Goal: Task Accomplishment & Management: Complete application form

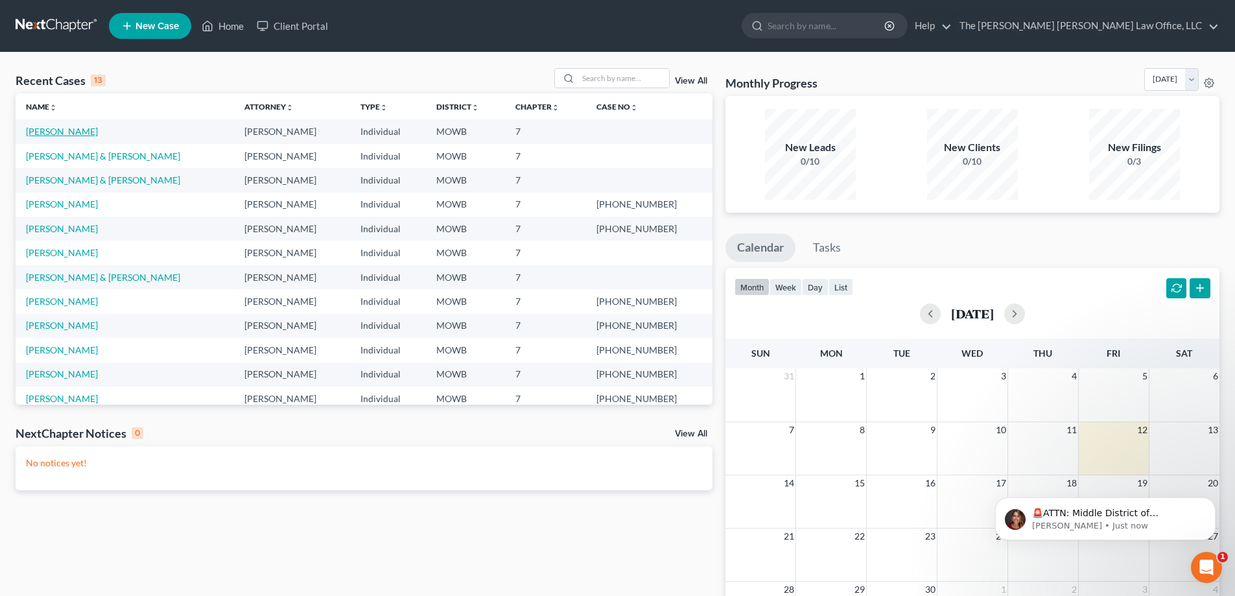
click at [61, 133] on link "[PERSON_NAME]" at bounding box center [62, 131] width 72 height 11
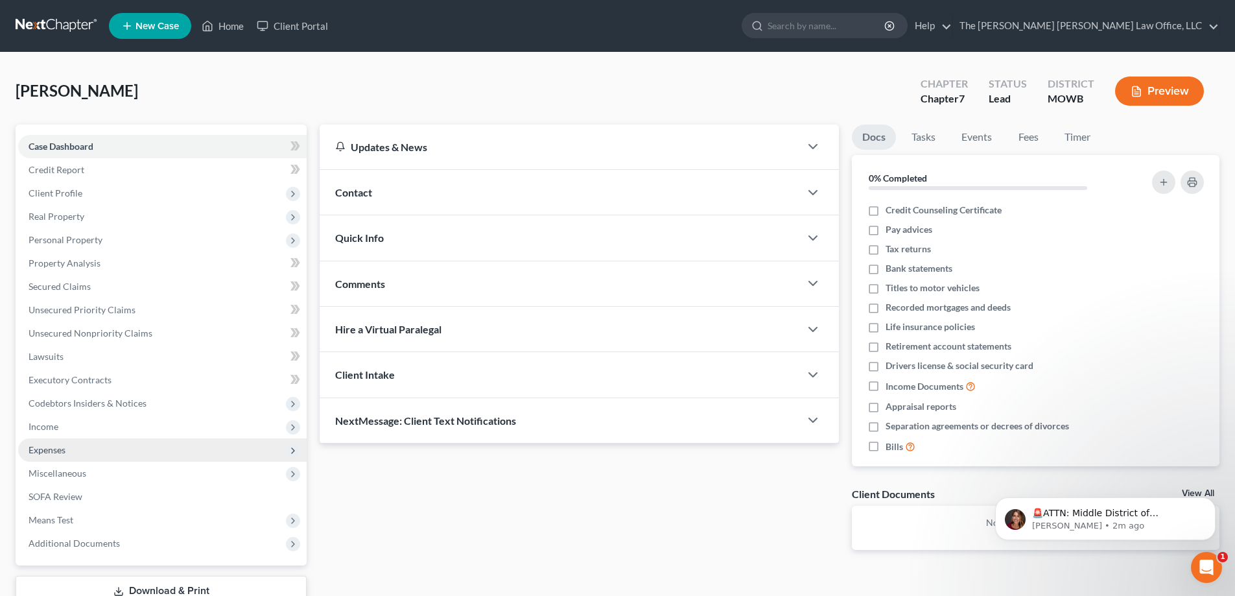
click at [47, 453] on span "Expenses" at bounding box center [47, 449] width 37 height 11
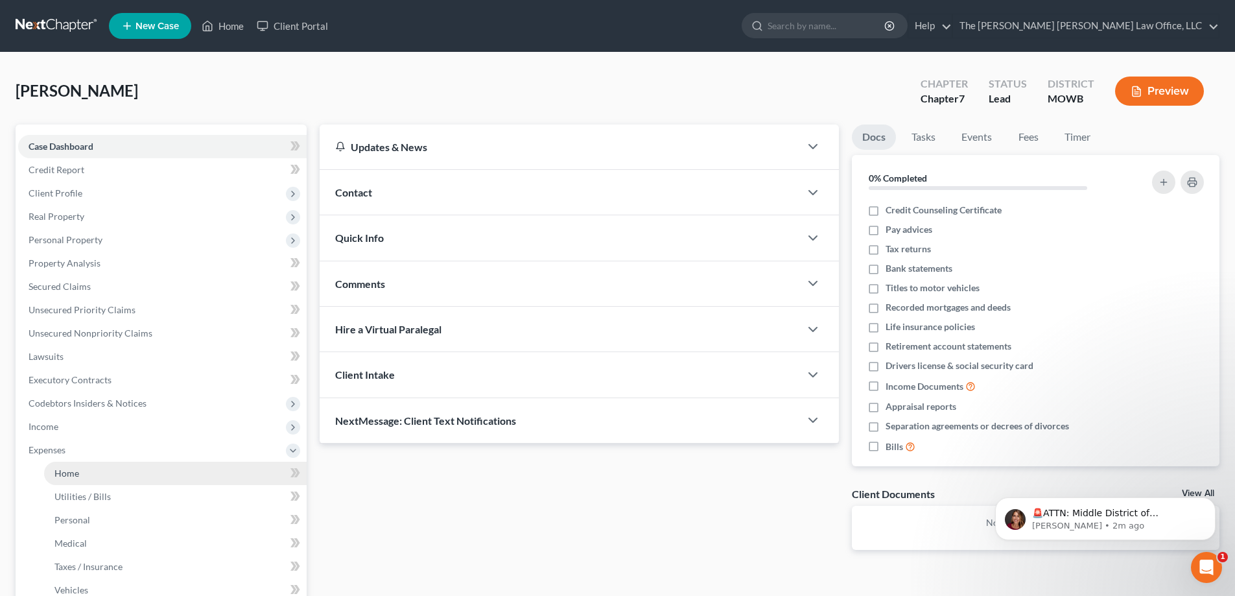
click at [73, 473] on span "Home" at bounding box center [66, 472] width 25 height 11
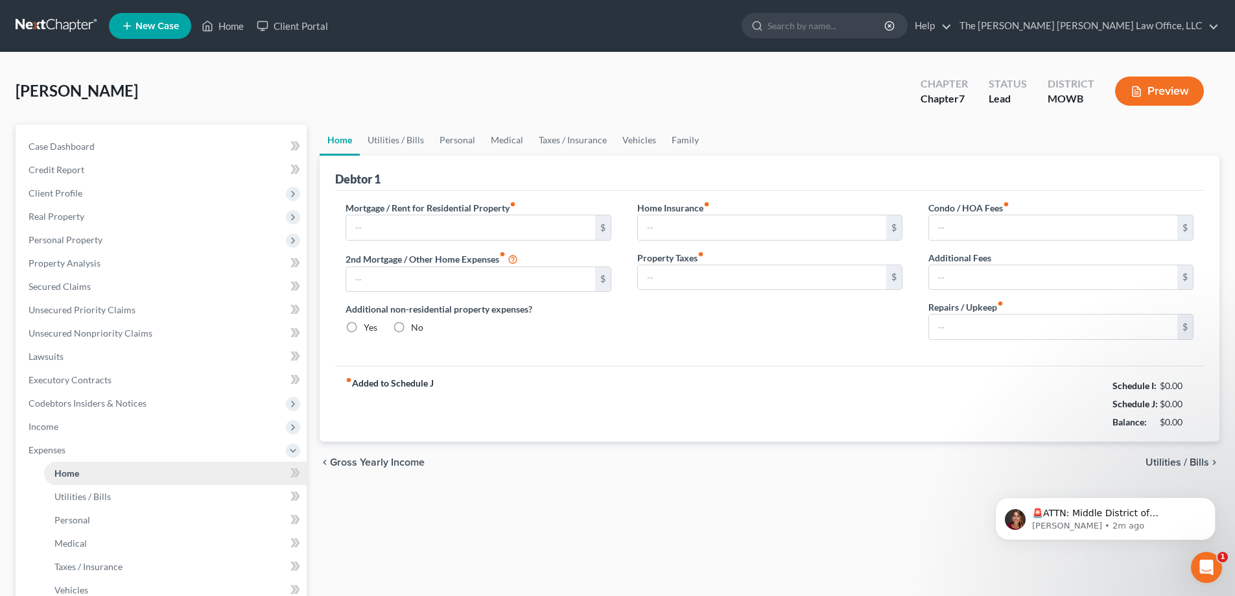
type input "750.00"
type input "0.00"
radio input "true"
type input "0.00"
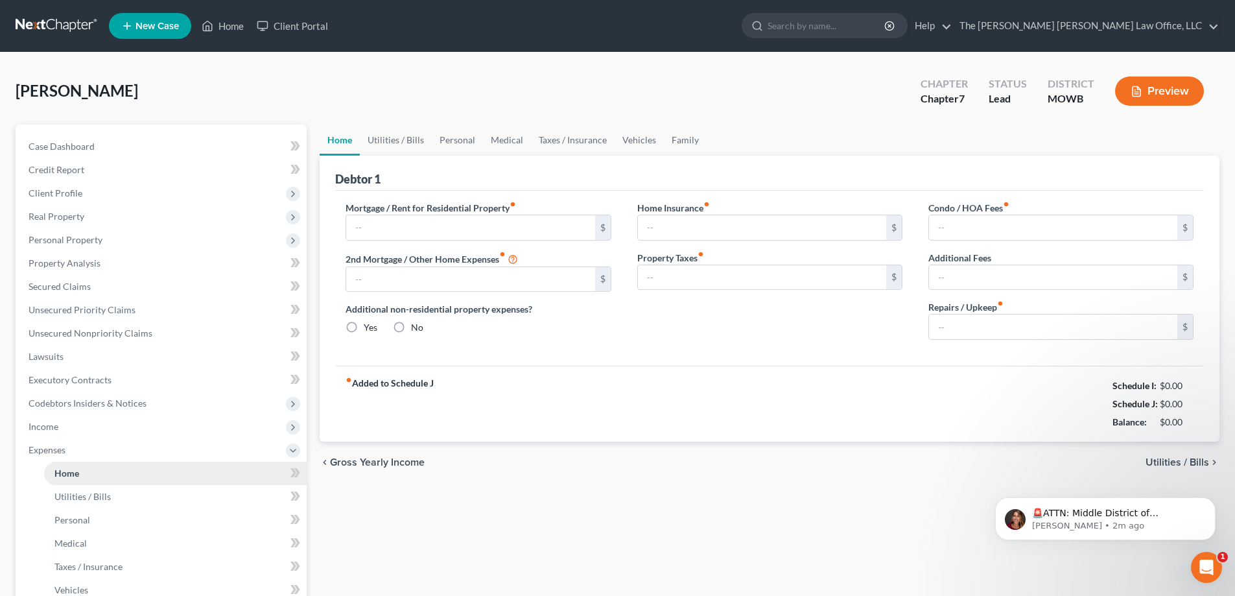
type input "0.00"
type input "100.00"
click at [937, 399] on div "fiber_manual_record Added to Schedule J Schedule I: $2,859.85 Schedule J: $2,95…" at bounding box center [769, 404] width 869 height 76
click at [685, 140] on link "Family" at bounding box center [685, 139] width 43 height 31
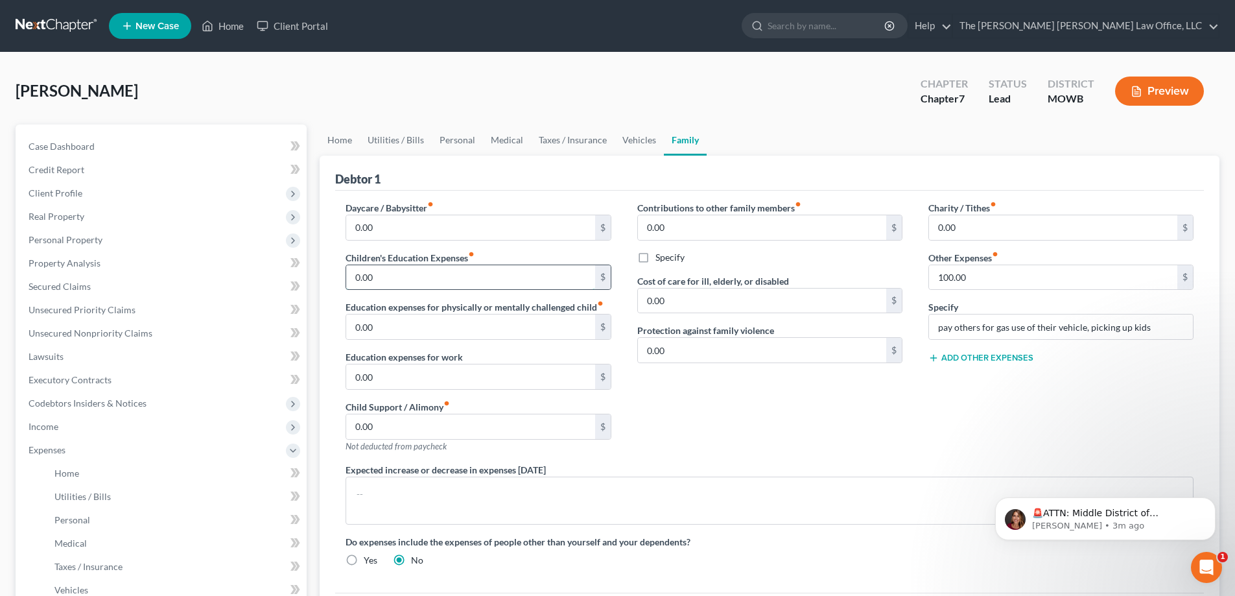
click at [384, 280] on input "0.00" at bounding box center [470, 277] width 248 height 25
type input "100.00"
click at [708, 393] on div "Contributions to other family members fiber_manual_record 0.00 $ Specify Cost o…" at bounding box center [769, 332] width 291 height 262
click at [1203, 562] on icon "Open Intercom Messenger" at bounding box center [1204, 565] width 21 height 21
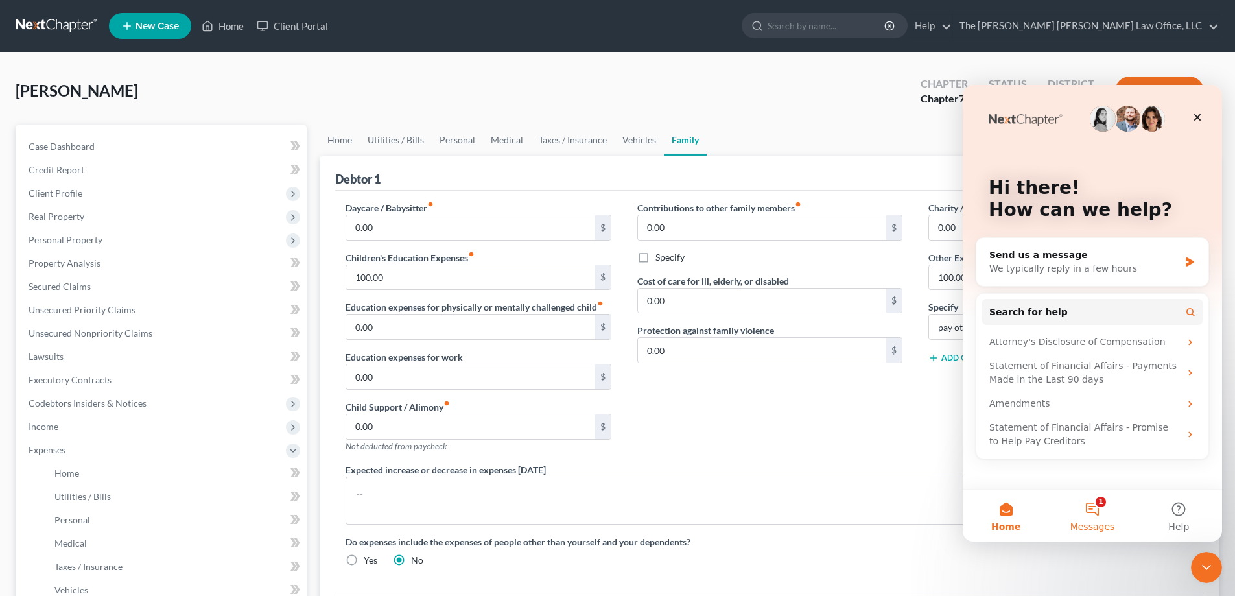
click at [1092, 506] on button "1 Messages" at bounding box center [1092, 515] width 86 height 52
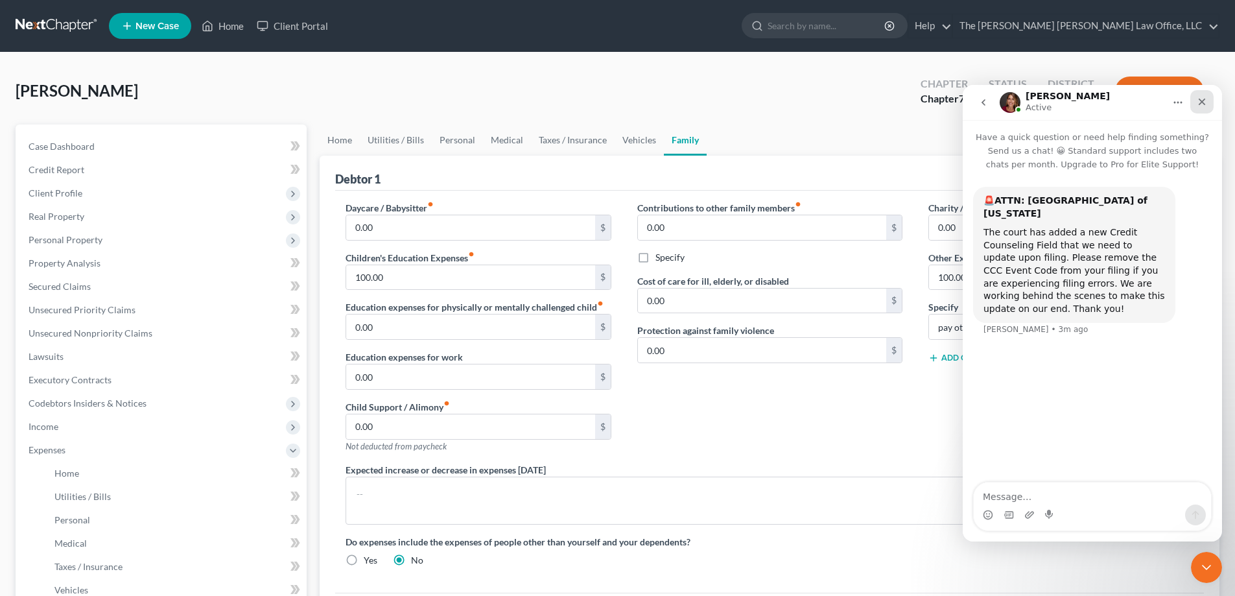
click at [1205, 102] on icon "Close" at bounding box center [1202, 102] width 10 height 10
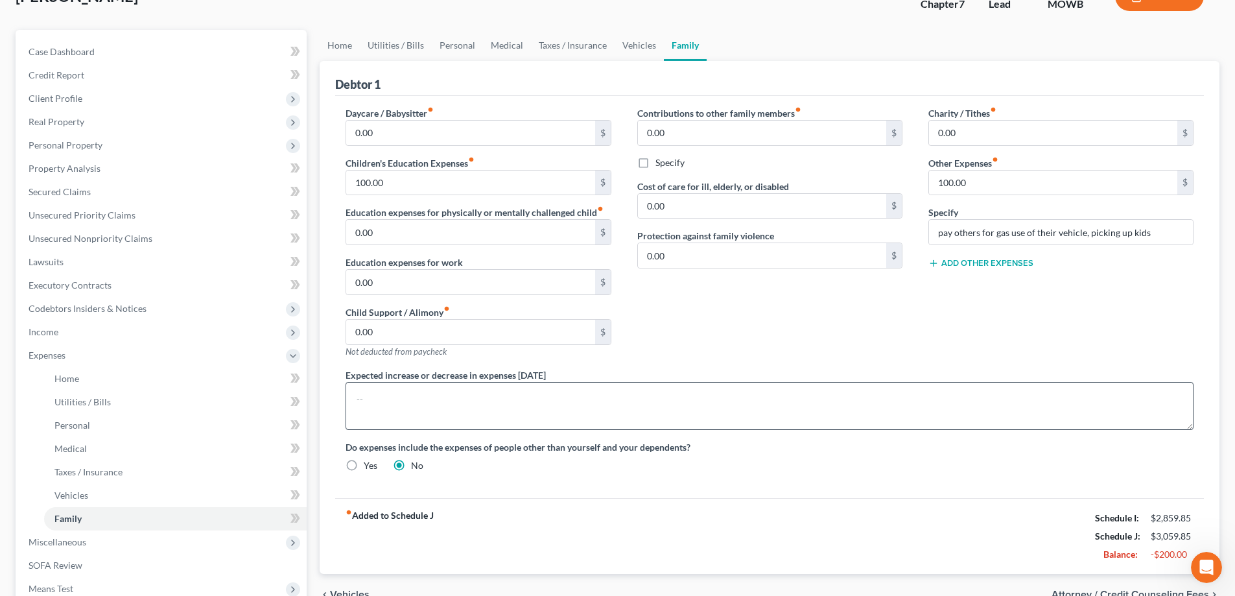
scroll to position [65, 0]
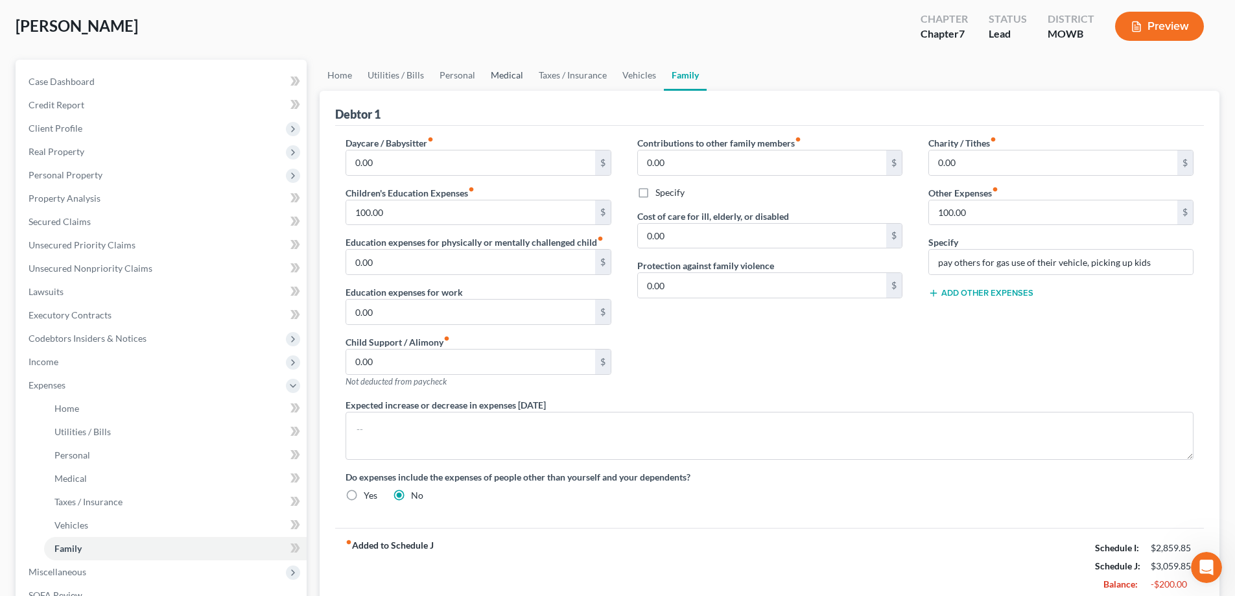
click at [506, 78] on link "Medical" at bounding box center [507, 75] width 48 height 31
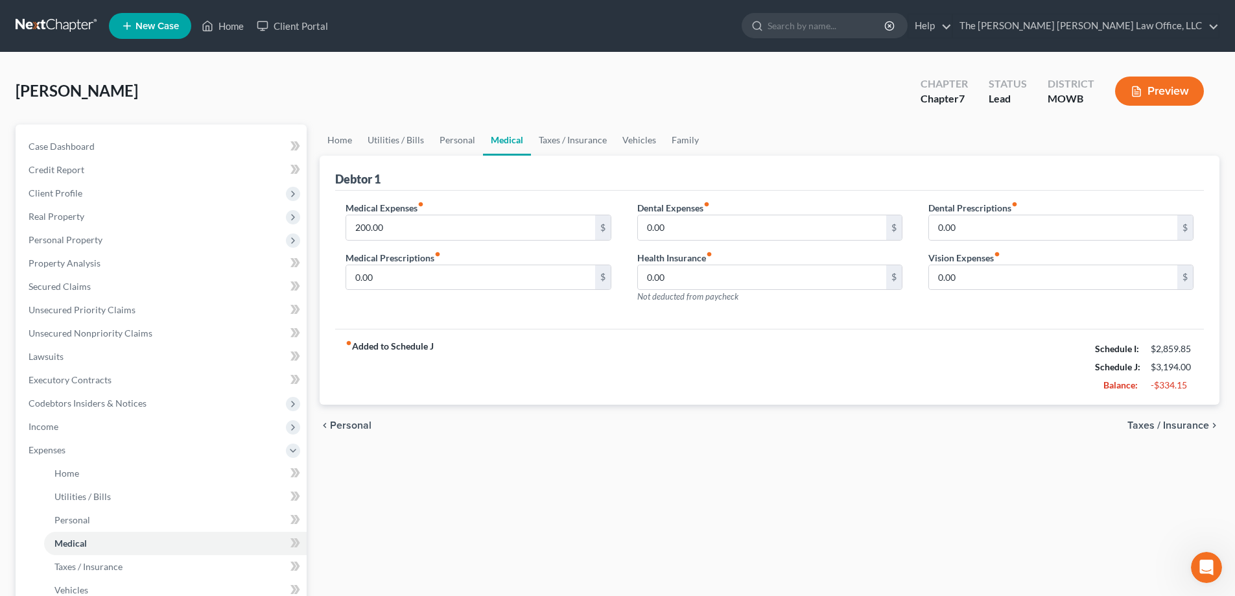
click at [496, 368] on div "fiber_manual_record Added to Schedule J Schedule I: $2,859.85 Schedule J: $3,19…" at bounding box center [769, 367] width 869 height 76
type input "100.00"
click at [541, 447] on div "Home Utilities / Bills Personal Medical Taxes / Insurance Vehicles Family Debto…" at bounding box center [769, 463] width 913 height 679
click at [449, 141] on link "Personal" at bounding box center [457, 139] width 51 height 31
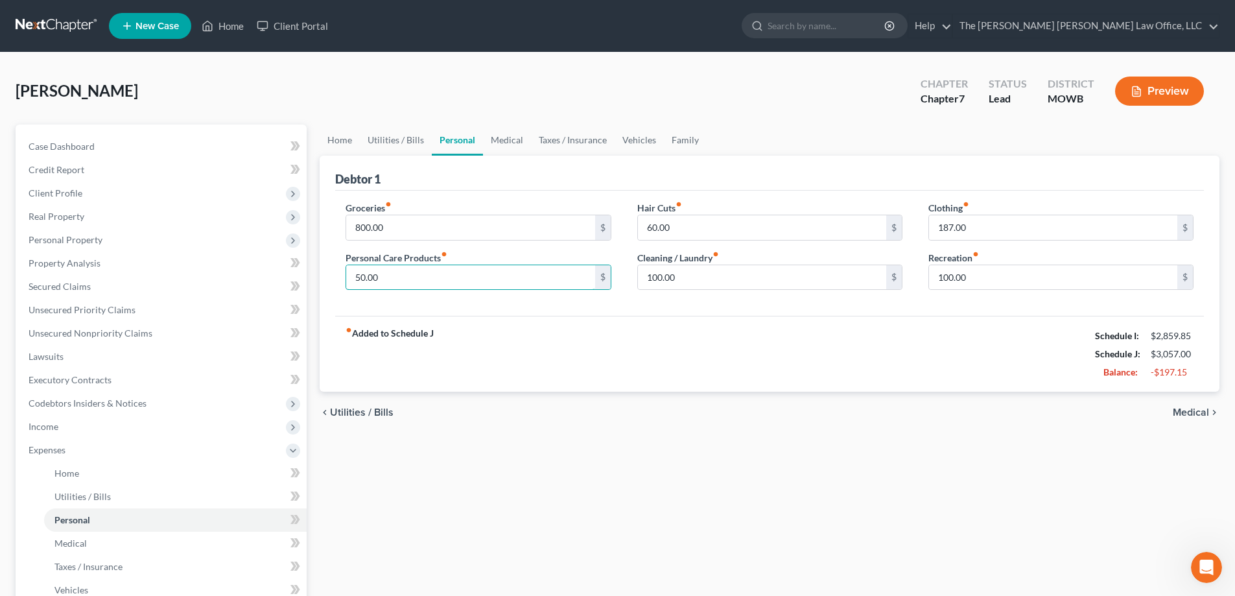
type input "50.00"
click at [715, 368] on div "fiber_manual_record Added to Schedule J Schedule I: $2,859.85 Schedule J: $3,05…" at bounding box center [769, 354] width 869 height 76
type input "50.00"
click at [983, 227] on input "187.00" at bounding box center [1053, 227] width 248 height 25
type input "75.00"
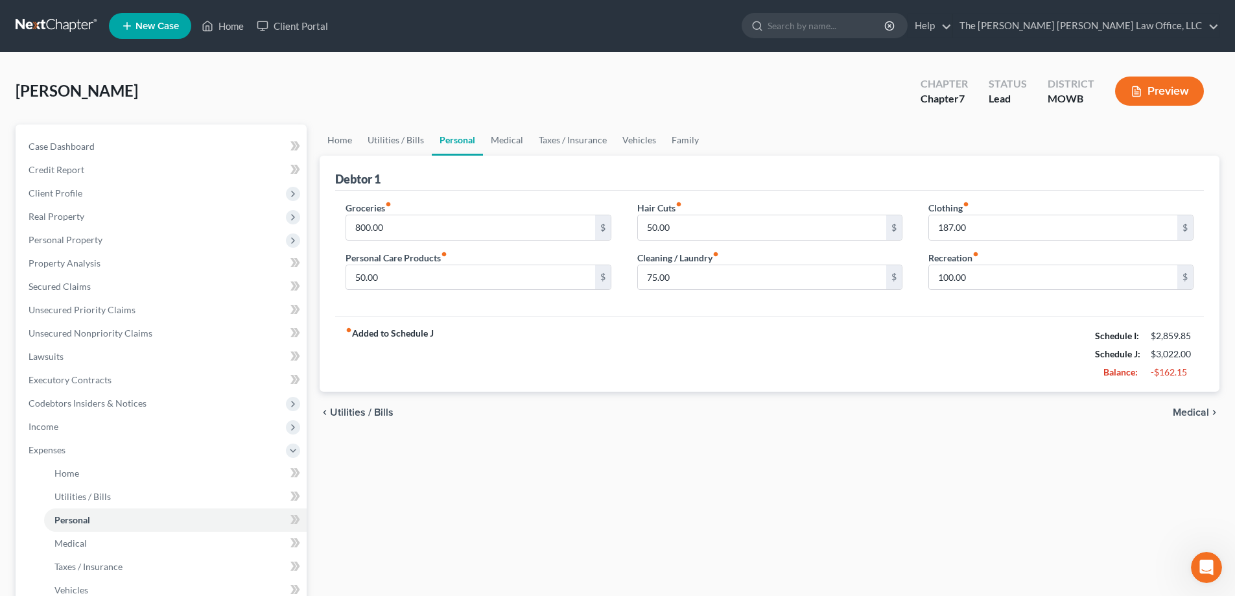
click at [930, 314] on div "Groceries fiber_manual_record 800.00 $ Personal Care Products fiber_manual_reco…" at bounding box center [769, 254] width 869 height 126
type input "100.00"
type input "75.15"
type input "100.00"
click at [398, 140] on link "Utilities / Bills" at bounding box center [396, 139] width 72 height 31
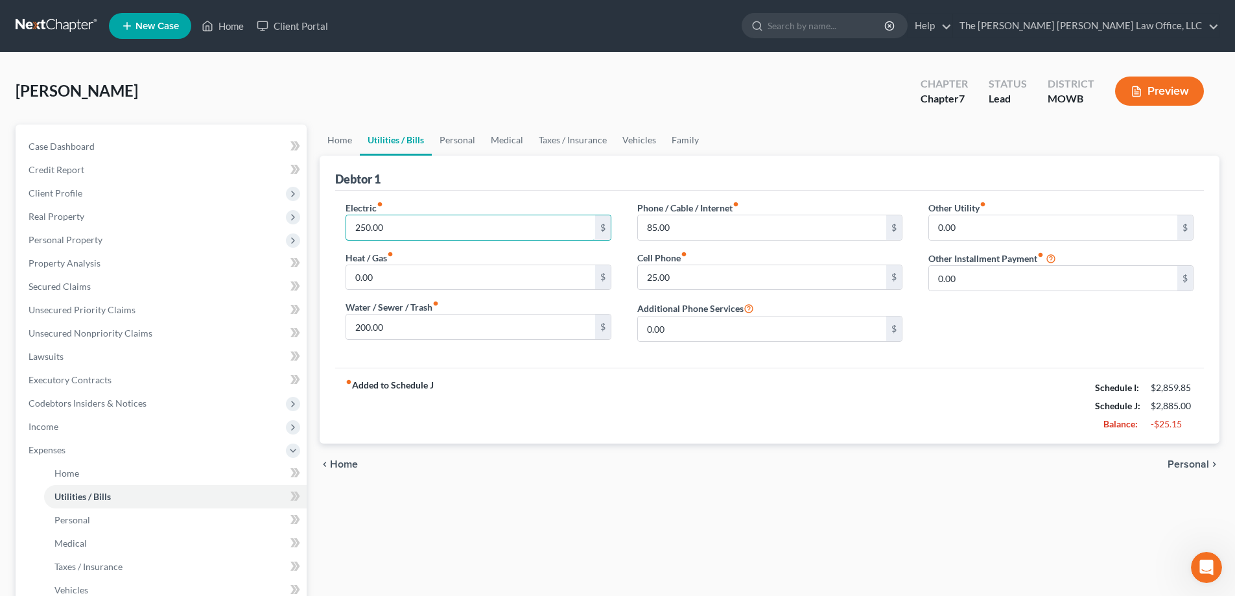
type input "250.00"
type input "174.85"
click at [629, 406] on div "fiber_manual_record Added to Schedule J Schedule I: $2,859.85 Schedule J: $2,85…" at bounding box center [769, 406] width 869 height 76
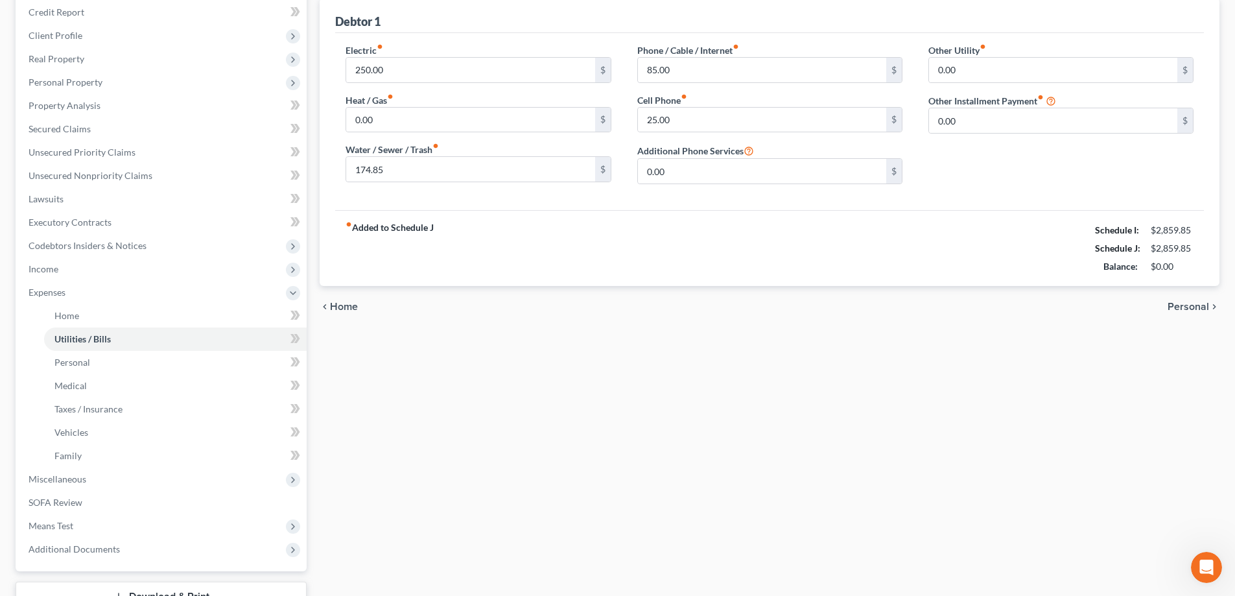
scroll to position [257, 0]
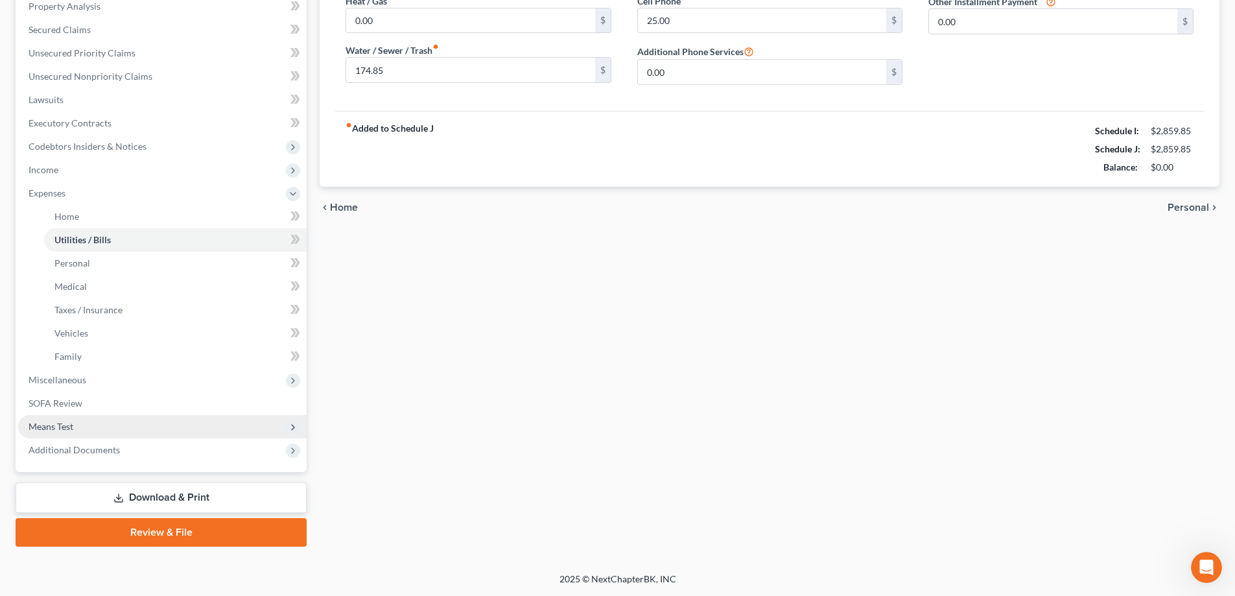
click at [64, 429] on span "Means Test" at bounding box center [51, 426] width 45 height 11
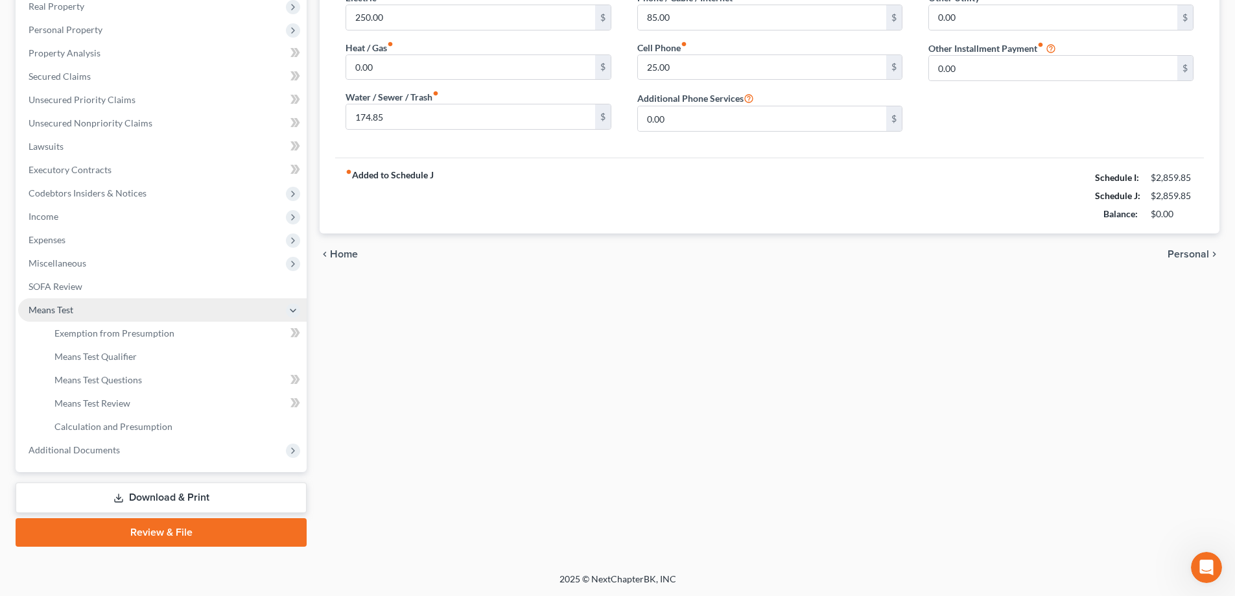
scroll to position [210, 0]
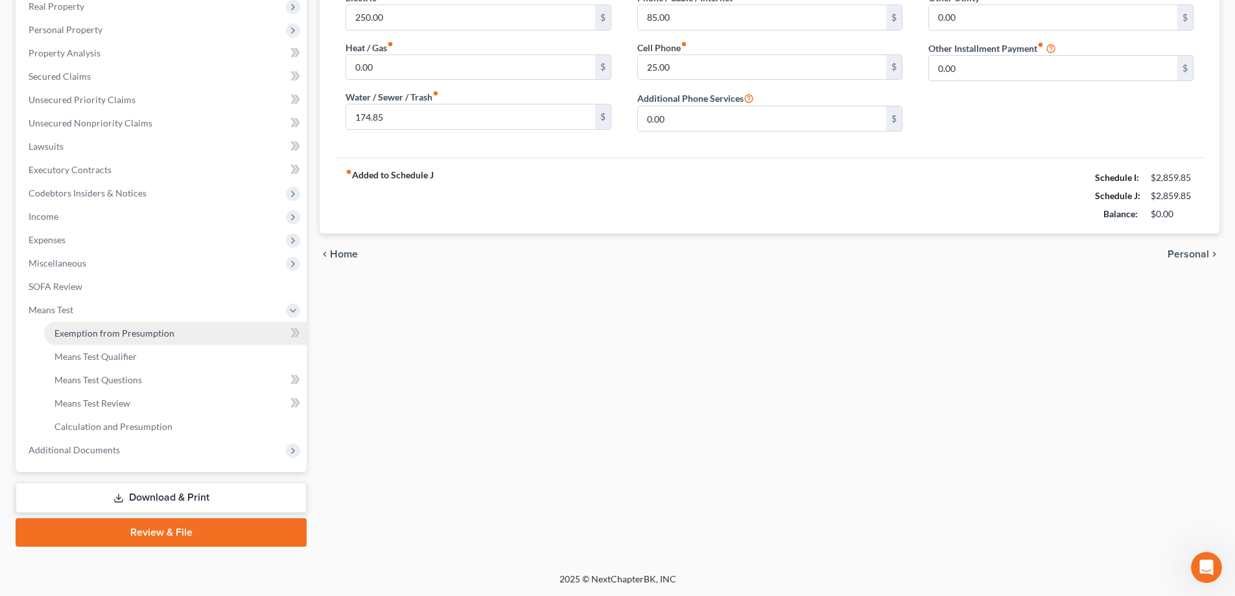
click at [111, 334] on span "Exemption from Presumption" at bounding box center [114, 332] width 120 height 11
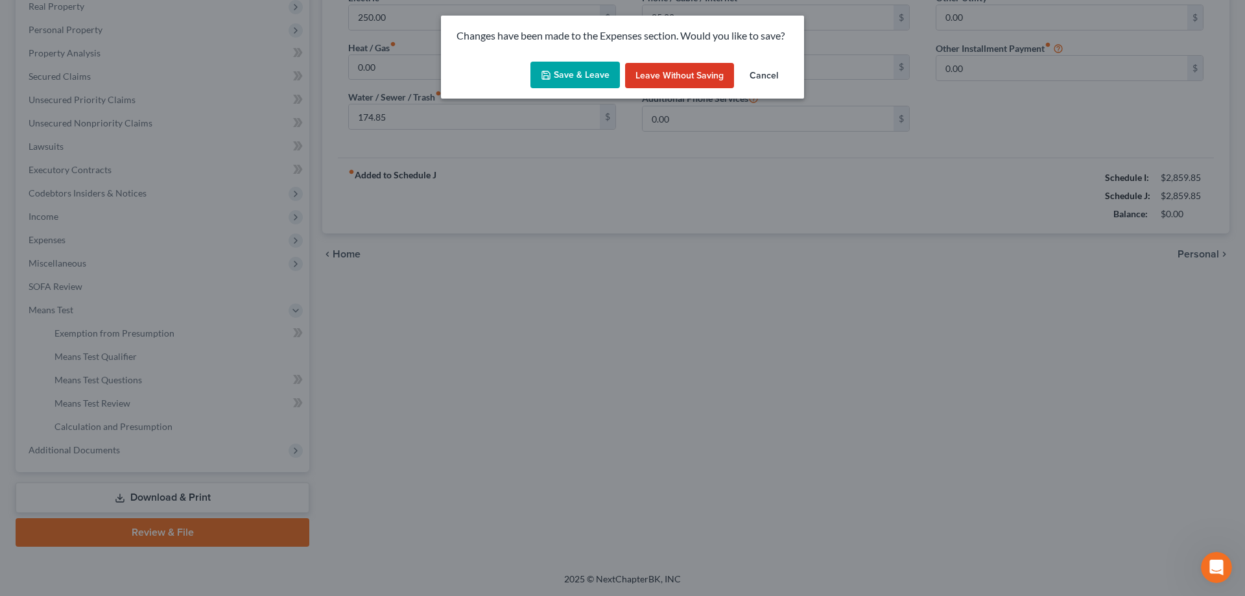
click at [593, 71] on button "Save & Leave" at bounding box center [574, 75] width 89 height 27
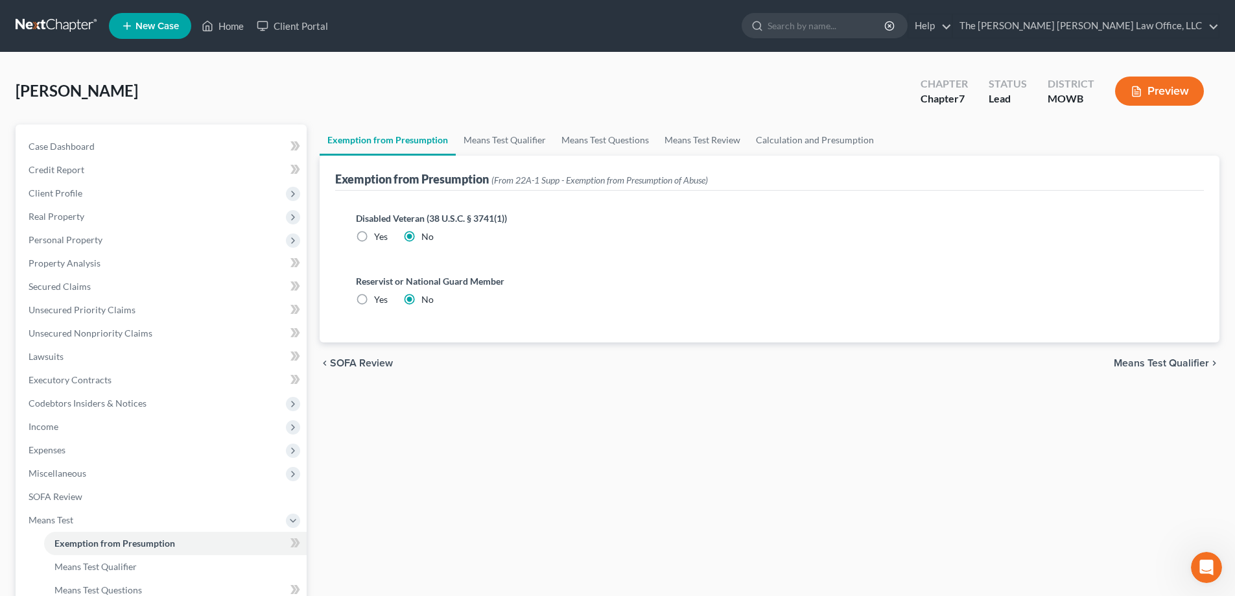
click at [1126, 367] on span "Means Test Qualifier" at bounding box center [1161, 363] width 95 height 10
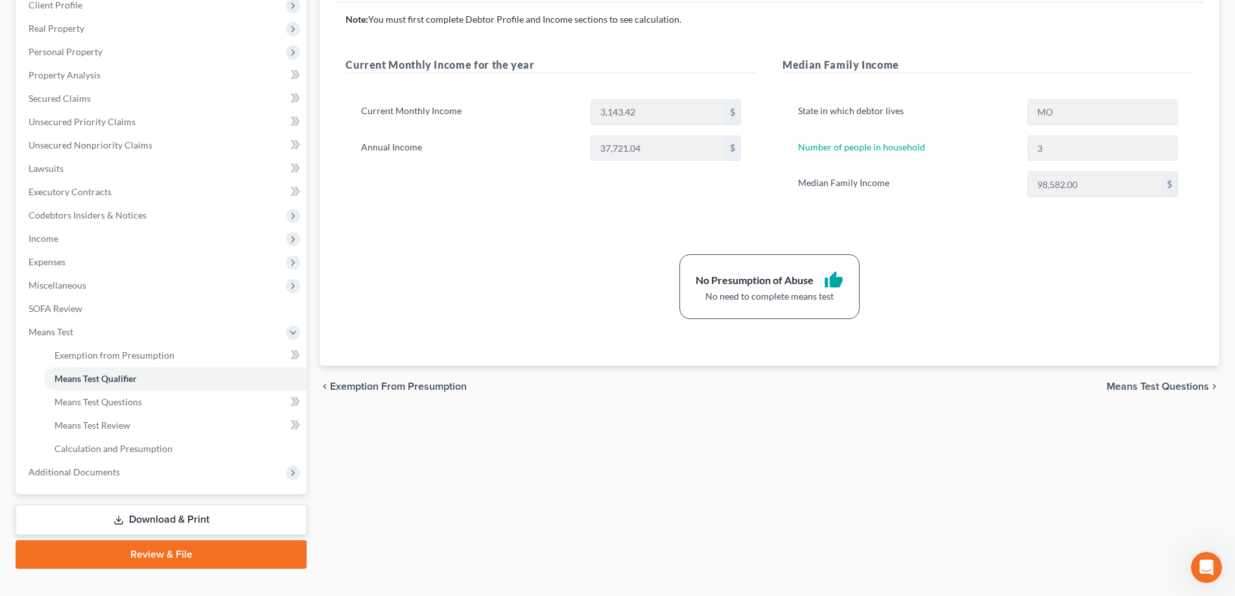
scroll to position [194, 0]
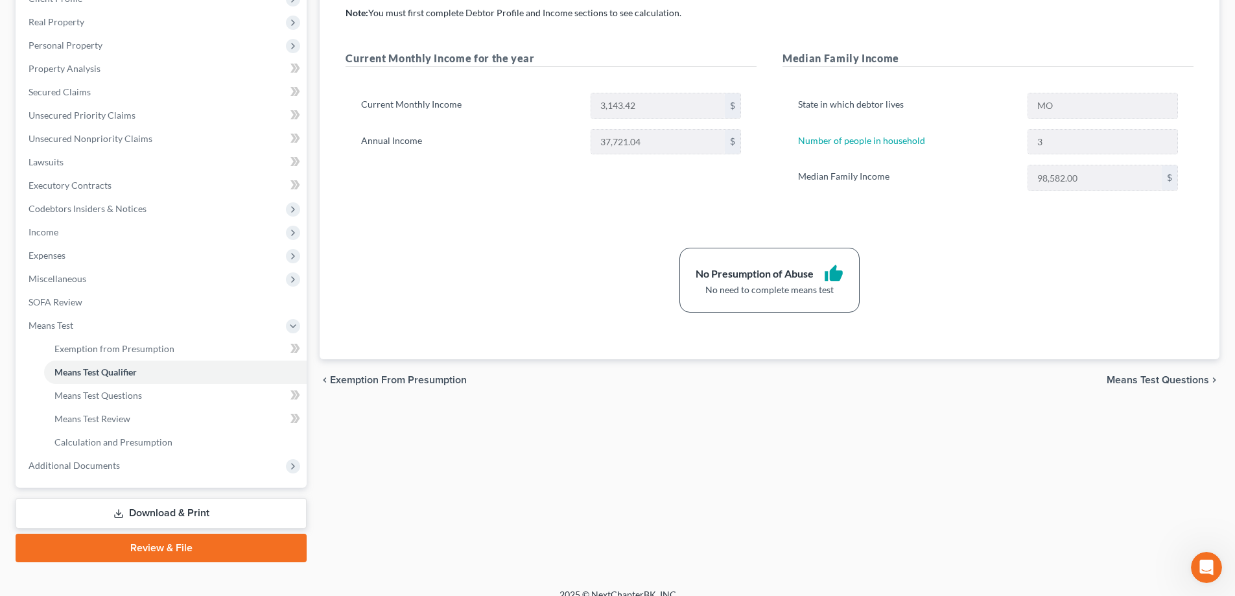
click at [159, 514] on link "Download & Print" at bounding box center [161, 513] width 291 height 30
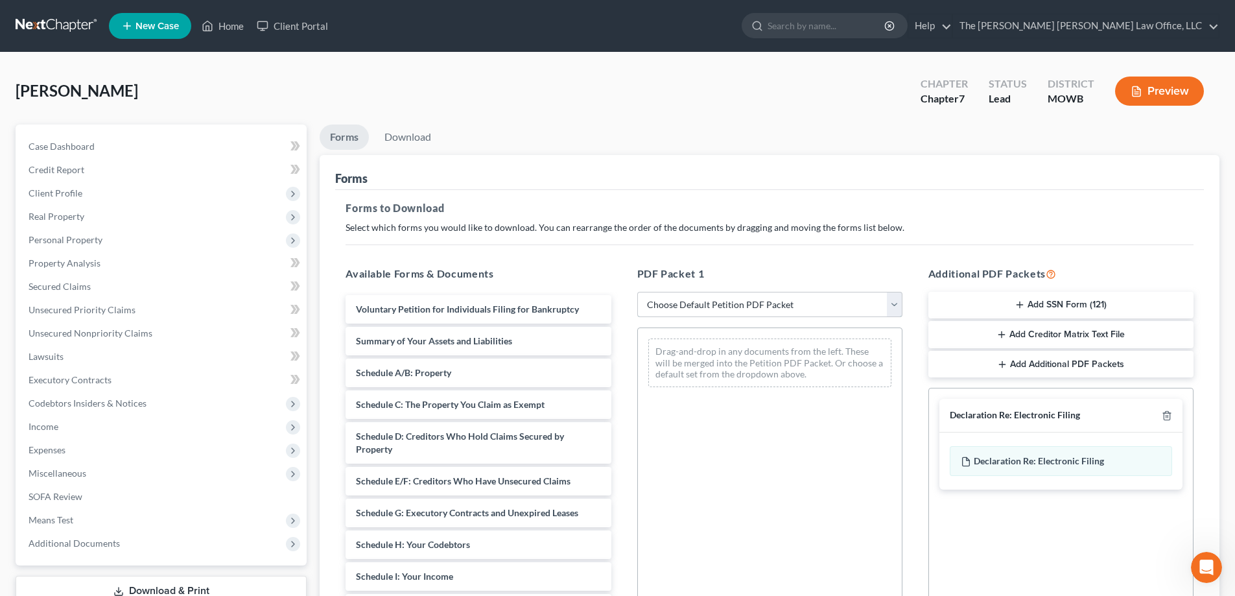
click at [893, 309] on select "Choose Default Petition PDF Packet Complete Bankruptcy Petition (all forms and …" at bounding box center [769, 305] width 265 height 26
select select "5"
click at [637, 292] on select "Choose Default Petition PDF Packet Complete Bankruptcy Petition (all forms and …" at bounding box center [769, 305] width 265 height 26
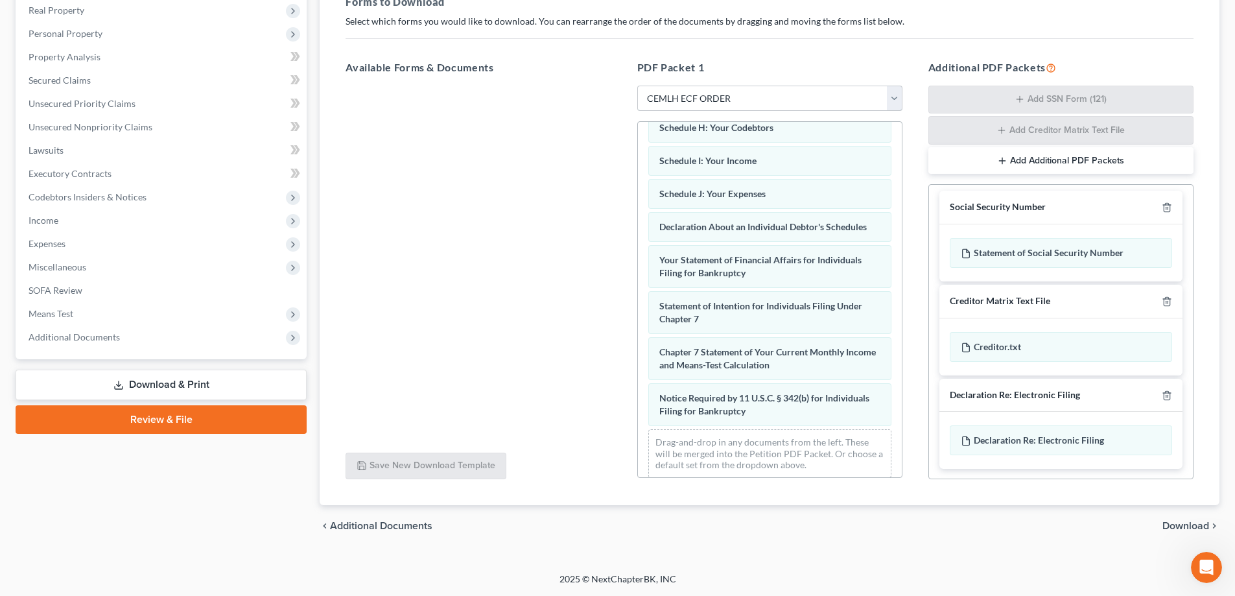
scroll to position [5, 0]
click at [1199, 524] on span "Download" at bounding box center [1185, 525] width 47 height 10
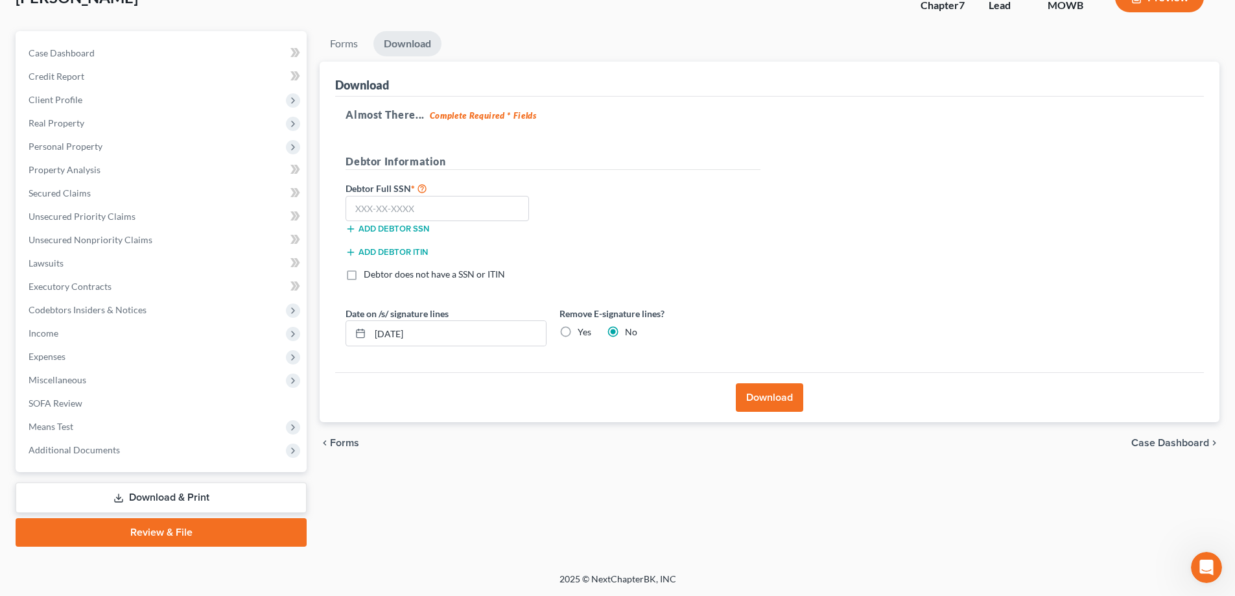
scroll to position [93, 0]
click at [578, 331] on label "Yes" at bounding box center [585, 331] width 14 height 13
click at [583, 331] on input "Yes" at bounding box center [587, 329] width 8 height 8
radio input "true"
radio input "false"
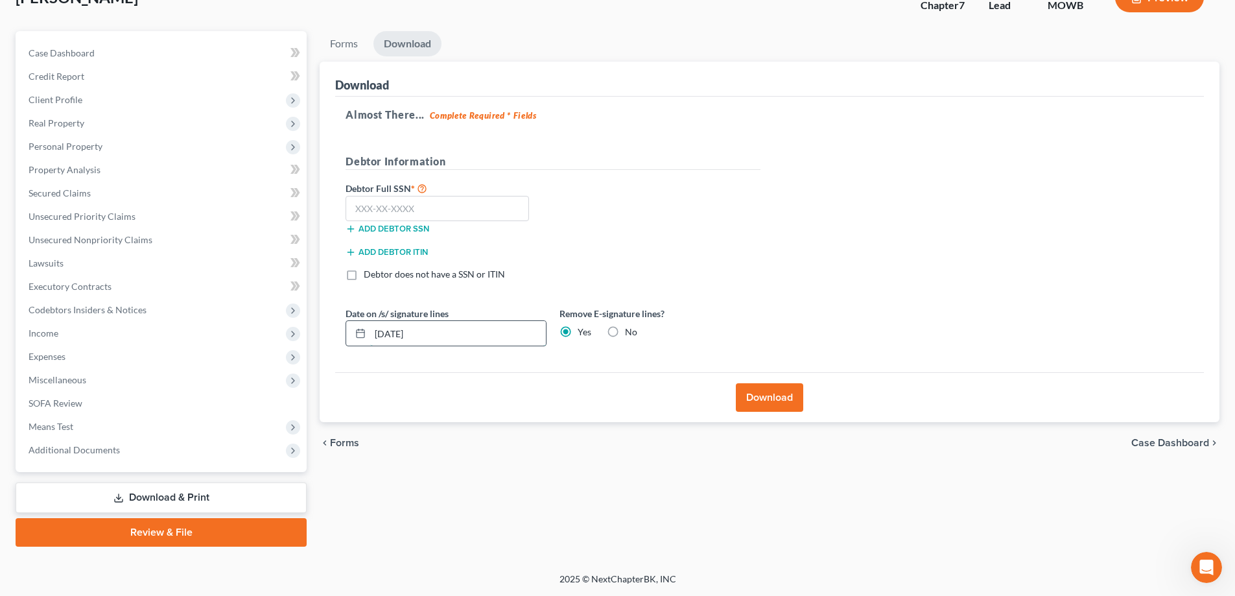
drag, startPoint x: 433, startPoint y: 334, endPoint x: 367, endPoint y: 334, distance: 66.1
click at [367, 334] on div "[DATE]" at bounding box center [445, 333] width 201 height 26
type input "[DATE]"
click at [422, 209] on input "text" at bounding box center [436, 209] width 183 height 26
type input "500-15-3943"
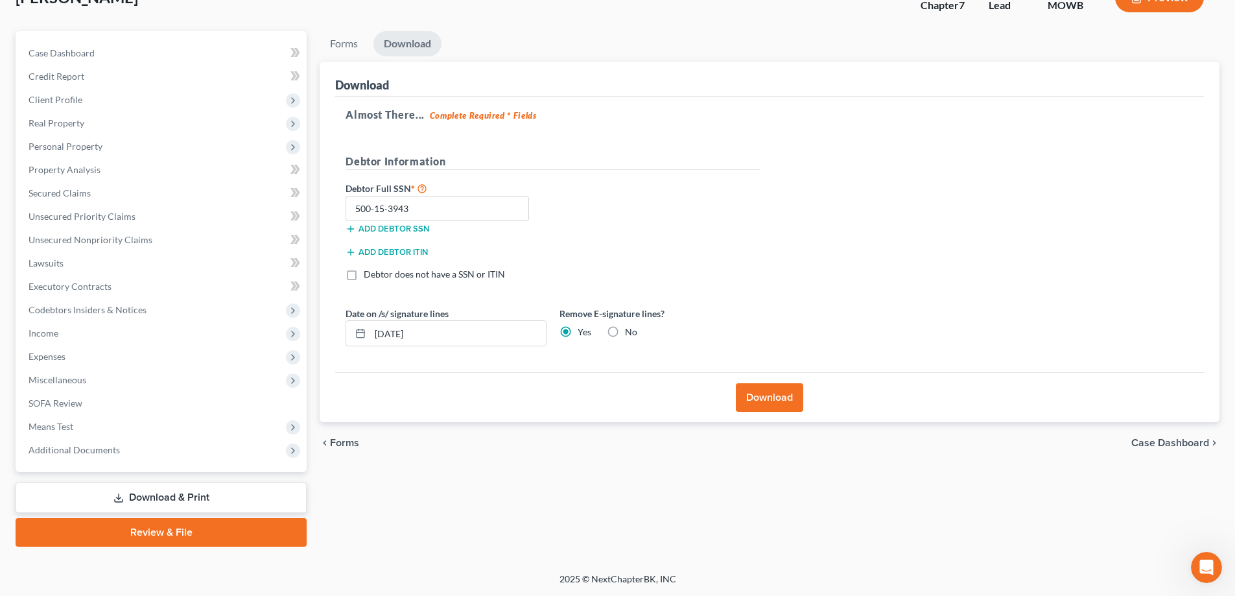
click at [767, 404] on button "Download" at bounding box center [769, 397] width 67 height 29
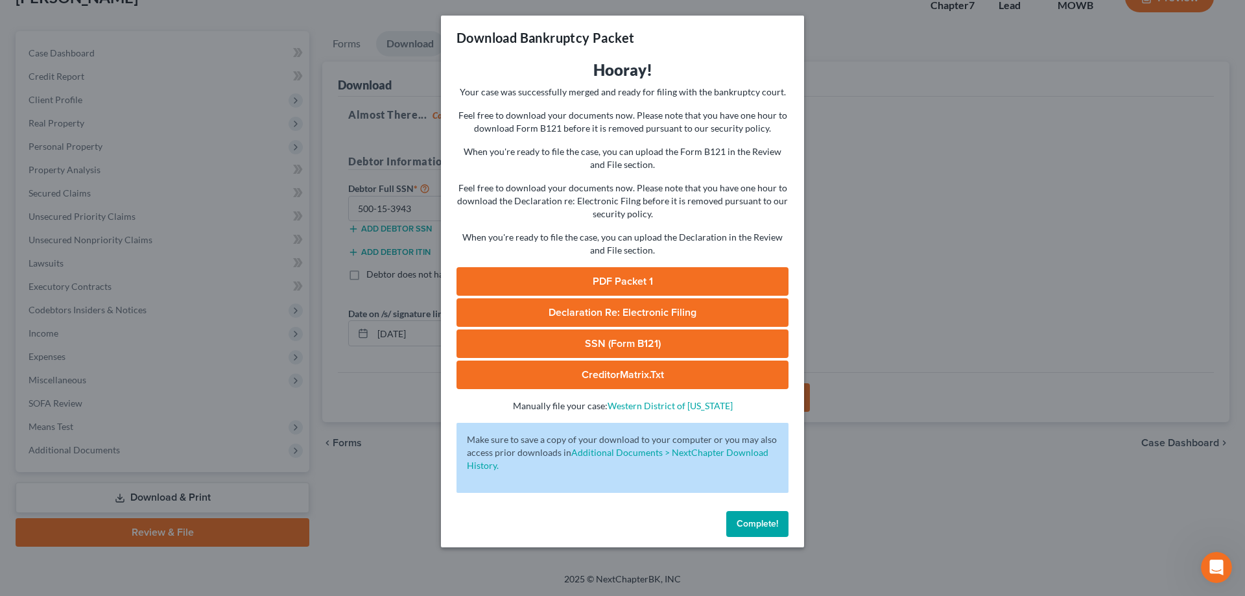
click at [627, 281] on link "PDF Packet 1" at bounding box center [622, 281] width 332 height 29
click at [753, 524] on span "Complete!" at bounding box center [756, 523] width 41 height 11
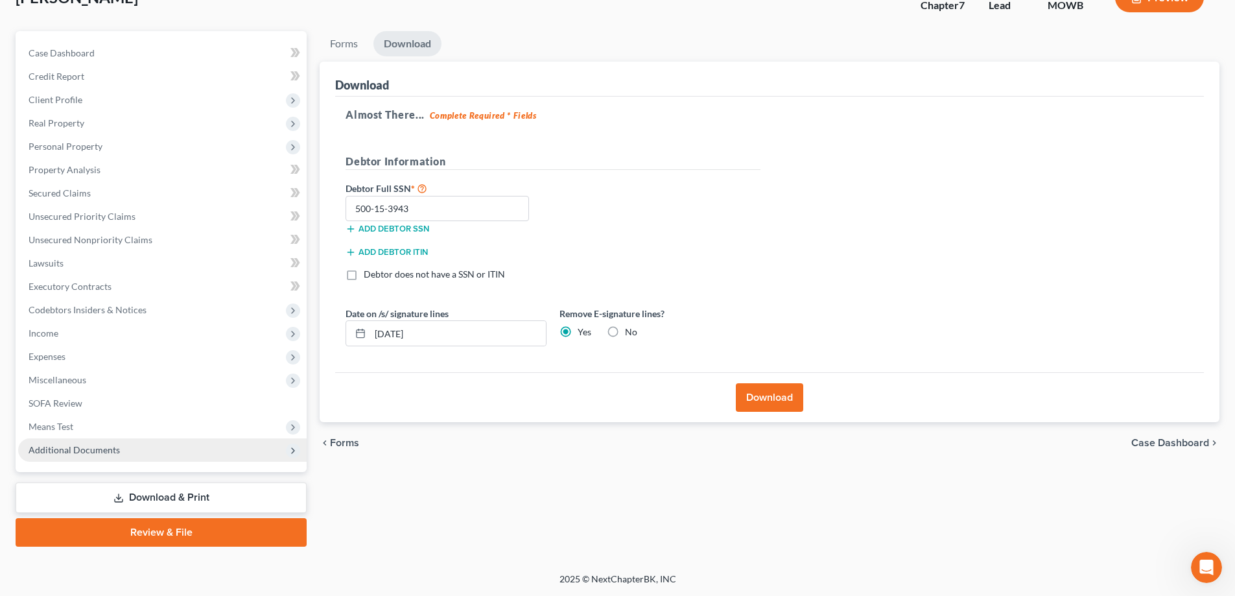
click at [97, 452] on span "Additional Documents" at bounding box center [74, 449] width 91 height 11
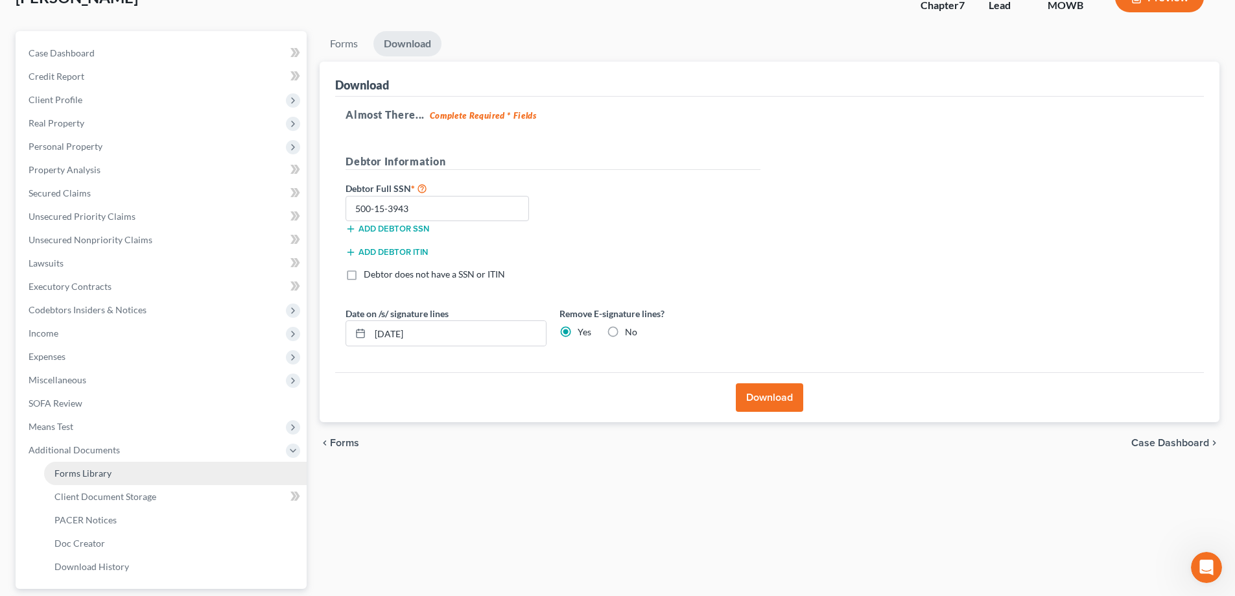
click at [90, 474] on span "Forms Library" at bounding box center [82, 472] width 57 height 11
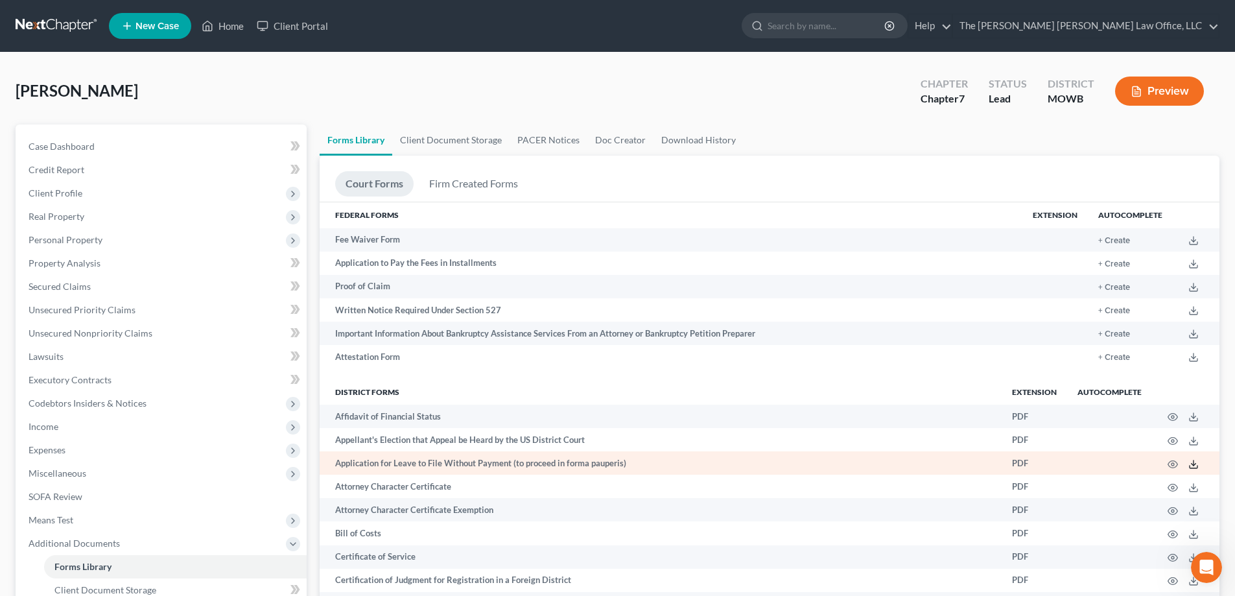
click at [1193, 465] on line at bounding box center [1193, 462] width 0 height 5
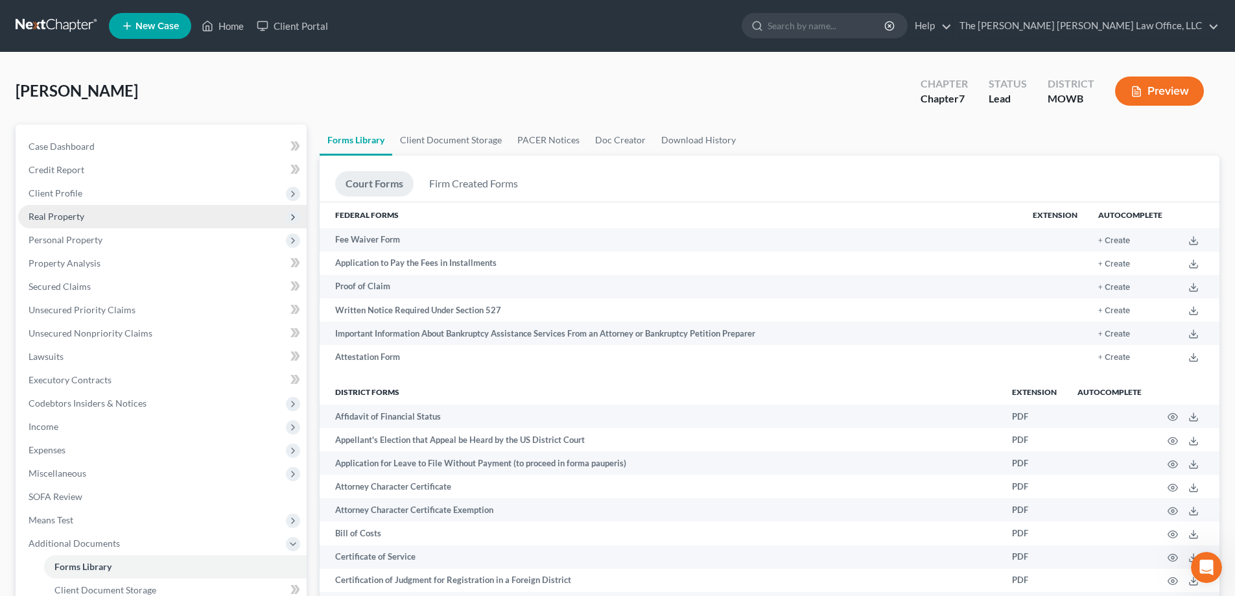
click at [68, 220] on span "Real Property" at bounding box center [57, 216] width 56 height 11
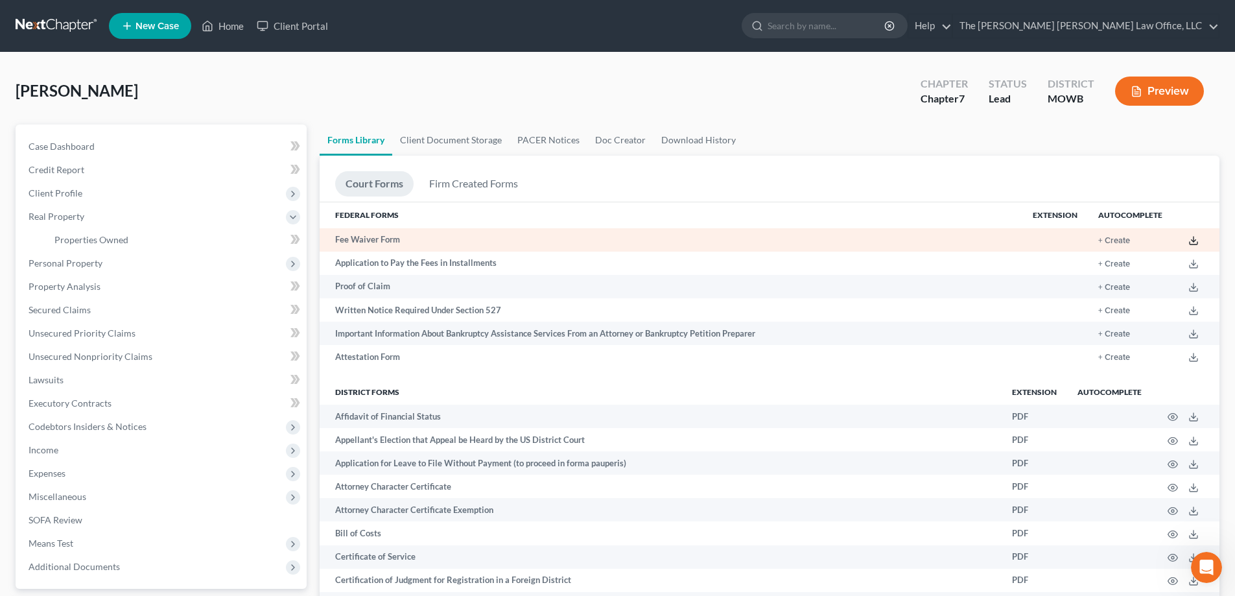
click at [1193, 239] on line at bounding box center [1193, 239] width 0 height 5
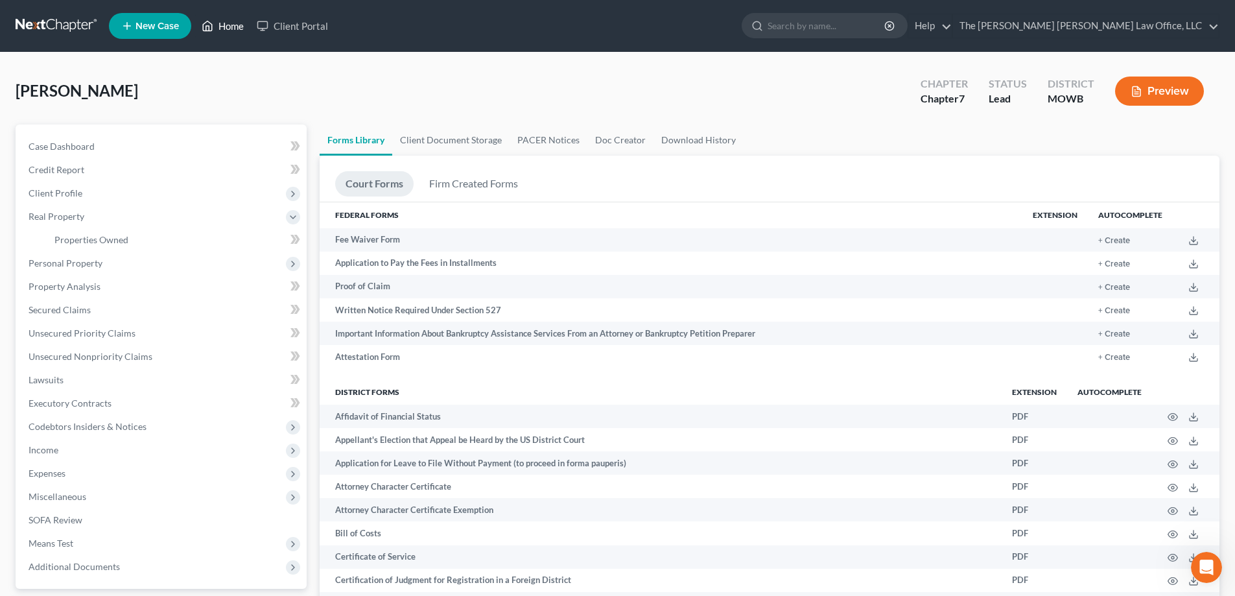
click at [228, 25] on link "Home" at bounding box center [222, 25] width 55 height 23
